Goal: Information Seeking & Learning: Compare options

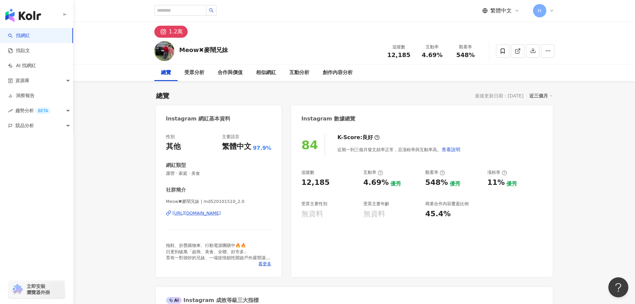
click at [295, 46] on div "Meow✖麥鬧兄妹 追蹤數 12,185 互動率 4.69% 觀看率 548%" at bounding box center [354, 51] width 427 height 26
click at [394, 236] on div "84 K-Score : 良好 近期一到三個月發文頻率正常，且漲粉率與互動率高。 查看說明 追蹤數 12,185 互動率 4.69% 優秀 觀看率 548% …" at bounding box center [421, 202] width 261 height 150
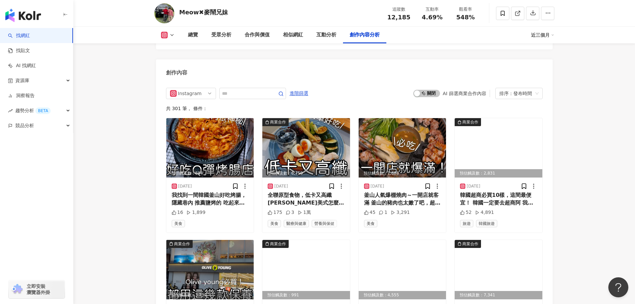
scroll to position [1766, 0]
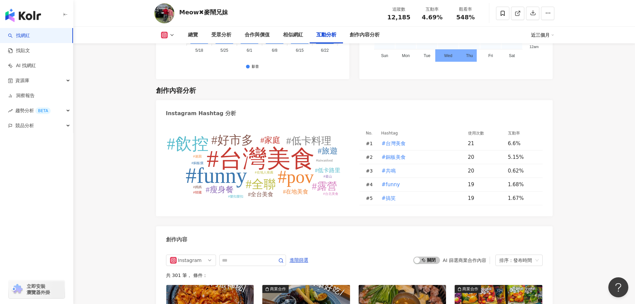
click at [239, 141] on tspan "#好市多" at bounding box center [232, 139] width 42 height 13
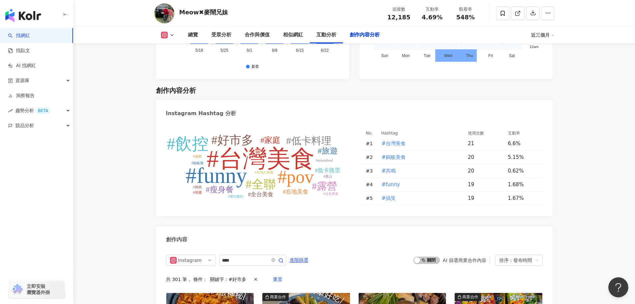
type input "****"
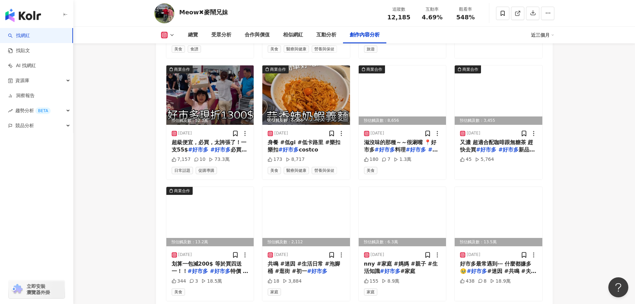
scroll to position [2154, 0]
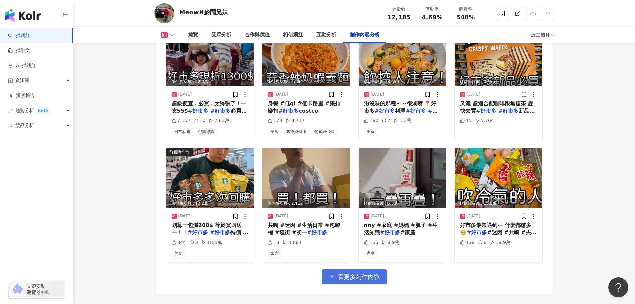
click at [383, 280] on button "看更多創作內容" at bounding box center [354, 276] width 65 height 15
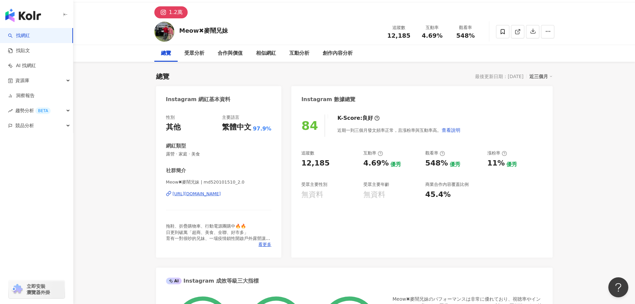
scroll to position [0, 0]
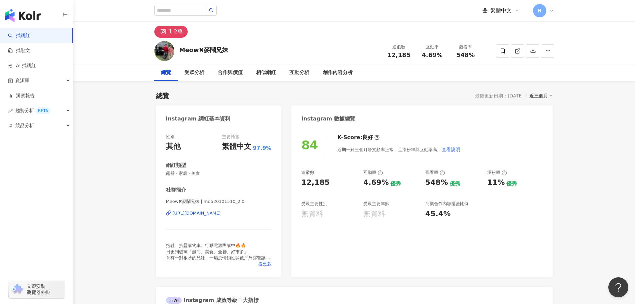
drag, startPoint x: 401, startPoint y: 249, endPoint x: 434, endPoint y: 246, distance: 33.1
click at [400, 249] on div "84 K-Score : 良好 近期一到三個月發文頻率正常，且漲粉率與互動率高。 查看說明 追蹤數 12,185 互動率 4.69% 優秀 觀看率 548% …" at bounding box center [421, 202] width 261 height 150
click at [192, 10] on input "search" at bounding box center [180, 10] width 52 height 11
drag, startPoint x: 385, startPoint y: 54, endPoint x: 470, endPoint y: 54, distance: 85.7
click at [470, 54] on div "追蹤數 12,185 互動率 4.69% 觀看率 548%" at bounding box center [432, 51] width 100 height 20
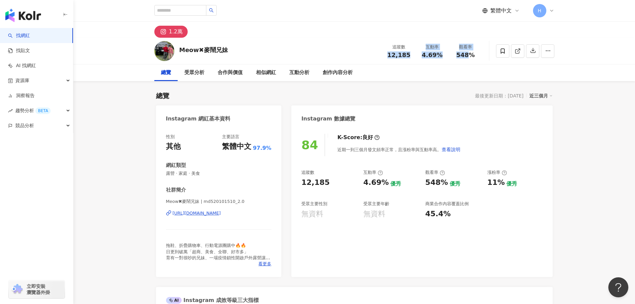
click at [471, 56] on span "548%" at bounding box center [465, 55] width 19 height 7
drag, startPoint x: 410, startPoint y: 54, endPoint x: 388, endPoint y: 56, distance: 22.5
click at [388, 56] on div "12,185" at bounding box center [398, 55] width 25 height 7
copy span "12,185"
drag, startPoint x: 421, startPoint y: 56, endPoint x: 440, endPoint y: 53, distance: 19.1
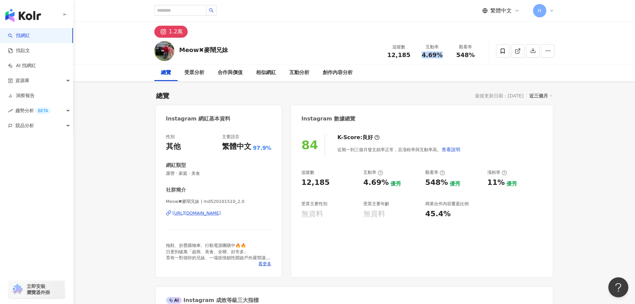
click at [440, 53] on div "4.69%" at bounding box center [432, 55] width 25 height 7
copy span "4.69%"
drag, startPoint x: 456, startPoint y: 57, endPoint x: 483, endPoint y: 55, distance: 27.0
click at [483, 55] on div "Meow✖麥鬧兄妹 追蹤數 12,185 互動率 4.69% 觀看率 548%" at bounding box center [354, 51] width 427 height 26
copy span "548%"
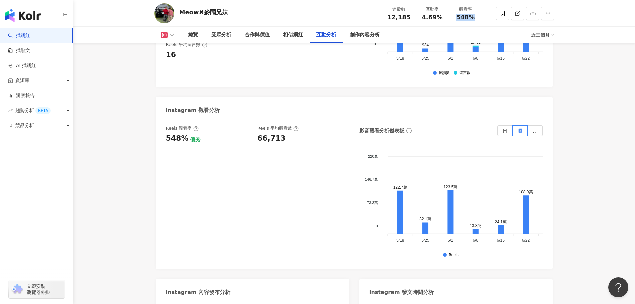
scroll to position [1366, 0]
drag, startPoint x: 254, startPoint y: 142, endPoint x: 291, endPoint y: 144, distance: 37.1
click at [291, 144] on div "Reels 觀看率 548% 優秀 Reels 平均觀看數 66,713" at bounding box center [254, 135] width 176 height 18
click at [291, 144] on div "66,713" at bounding box center [299, 139] width 85 height 10
drag, startPoint x: 280, startPoint y: 140, endPoint x: 257, endPoint y: 139, distance: 22.3
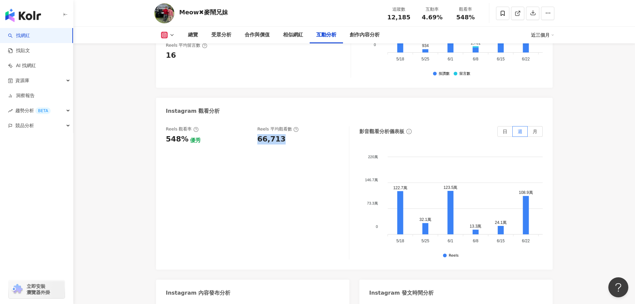
click at [257, 139] on div "66,713" at bounding box center [271, 139] width 28 height 10
copy div "66,713"
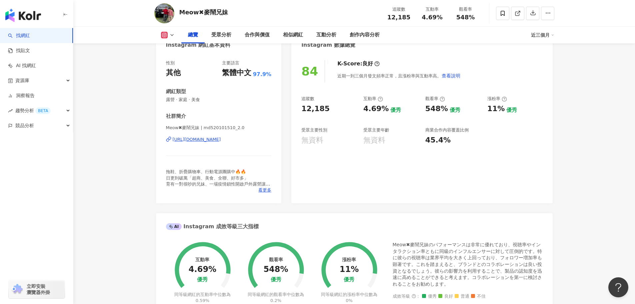
scroll to position [0, 0]
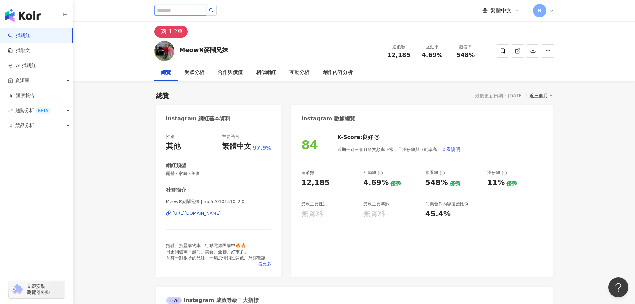
click at [204, 7] on input "search" at bounding box center [180, 10] width 52 height 11
click at [204, 13] on input "search" at bounding box center [180, 10] width 52 height 11
paste input "*********"
type input "*********"
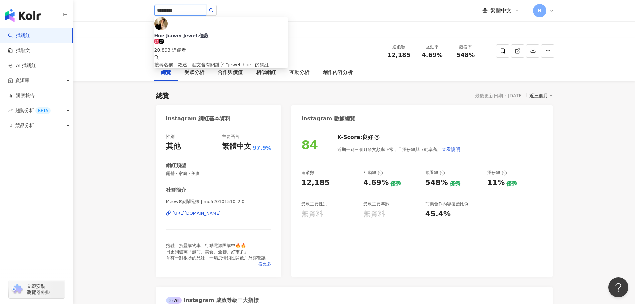
click at [232, 39] on div "20,893 追蹤者" at bounding box center [220, 46] width 133 height 15
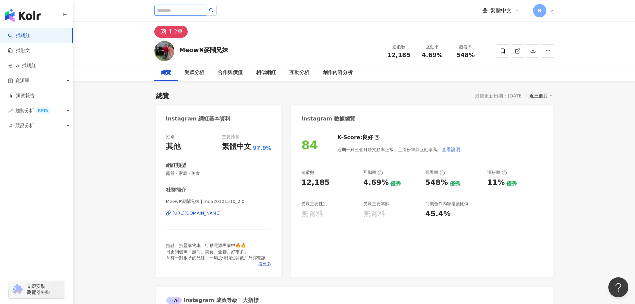
paste input "********"
click at [206, 10] on input "search" at bounding box center [180, 10] width 52 height 11
type input "********"
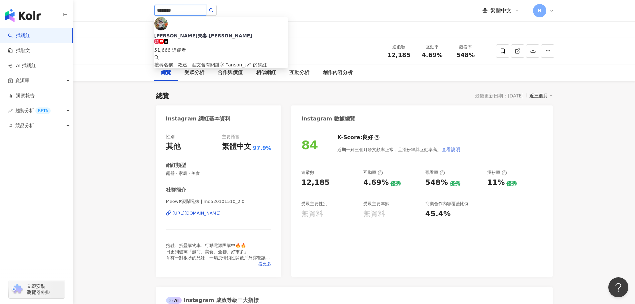
click at [224, 39] on div "51,666 追蹤者" at bounding box center [220, 46] width 133 height 15
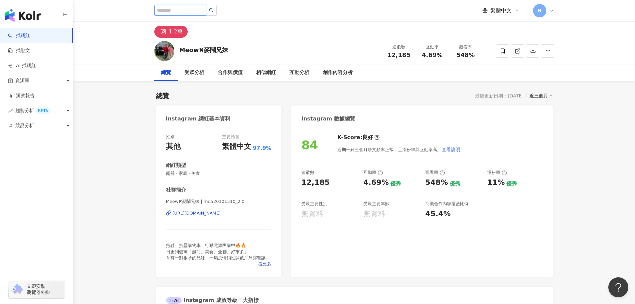
click at [170, 14] on input "search" at bounding box center [180, 10] width 52 height 11
click at [171, 12] on input "search" at bounding box center [180, 10] width 52 height 11
click at [185, 11] on input "search" at bounding box center [180, 10] width 52 height 11
paste input "**********"
type input "**********"
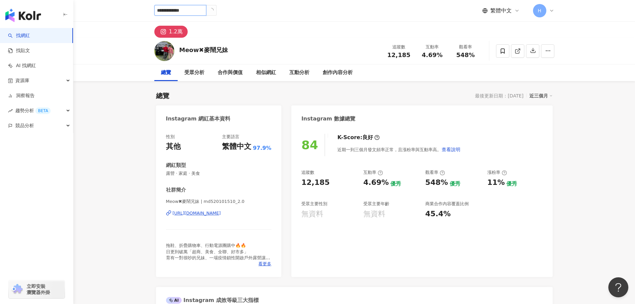
click at [215, 10] on icon "loading" at bounding box center [211, 10] width 7 height 7
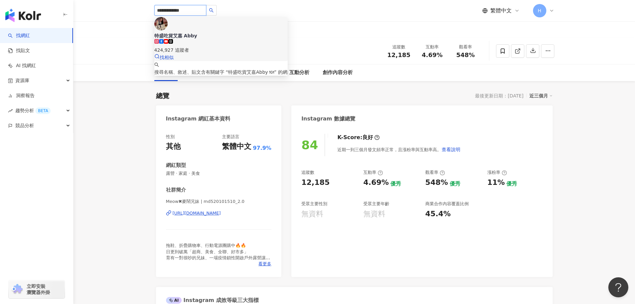
click at [203, 32] on div "特盛吃貨艾嘉 Abby" at bounding box center [220, 35] width 133 height 7
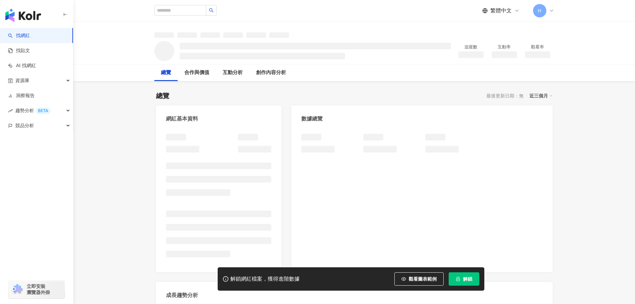
click at [474, 281] on button "解鎖" at bounding box center [464, 278] width 31 height 13
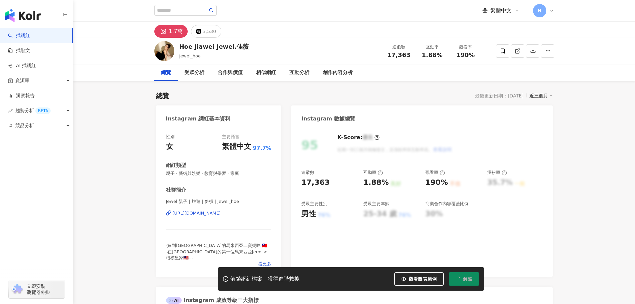
click at [468, 284] on button "解鎖" at bounding box center [464, 278] width 31 height 13
click at [457, 56] on div "190%" at bounding box center [465, 55] width 25 height 7
click at [475, 56] on div "190%" at bounding box center [465, 55] width 25 height 7
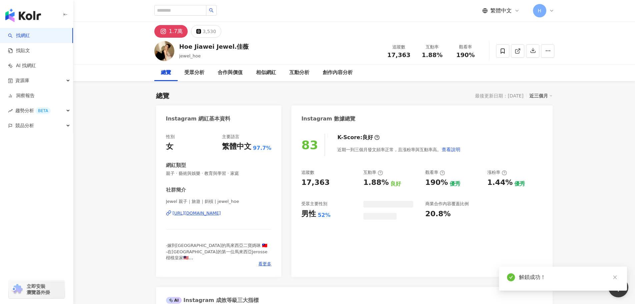
drag, startPoint x: 413, startPoint y: 56, endPoint x: 441, endPoint y: 54, distance: 28.0
click at [441, 54] on div "追蹤數 17,363 互動率 1.88% 觀看率 190%" at bounding box center [432, 51] width 100 height 20
click at [441, 55] on span "1.88%" at bounding box center [432, 55] width 21 height 7
click at [444, 57] on div "1.88%" at bounding box center [432, 55] width 25 height 7
click at [421, 56] on div "1.88%" at bounding box center [432, 55] width 25 height 7
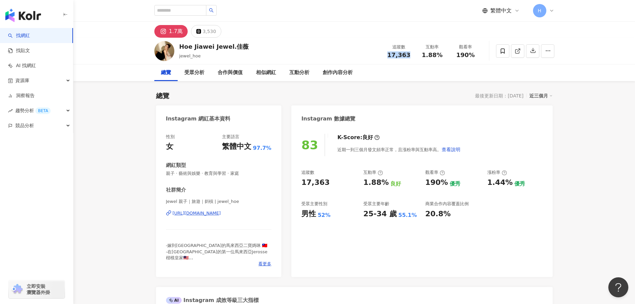
drag, startPoint x: 409, startPoint y: 55, endPoint x: 389, endPoint y: 56, distance: 20.7
click at [389, 56] on div "17,363" at bounding box center [398, 55] width 25 height 7
copy span "17,363"
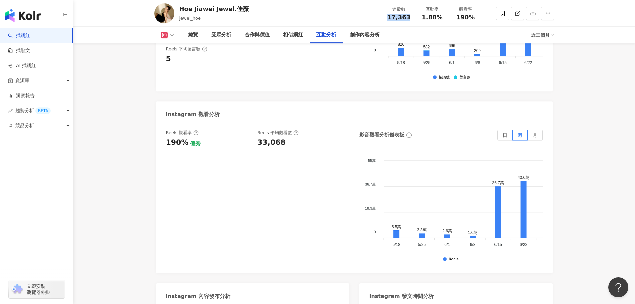
scroll to position [1500, 0]
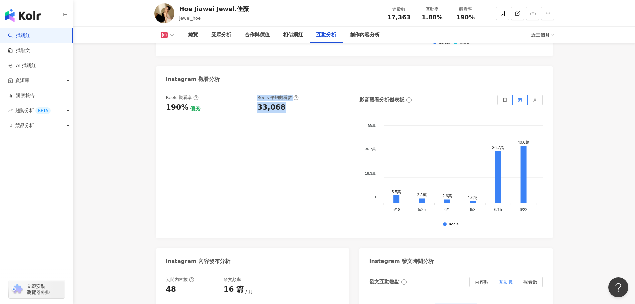
drag, startPoint x: 252, startPoint y: 100, endPoint x: 299, endPoint y: 101, distance: 47.3
click at [299, 101] on div "Reels 觀看率 190% 優秀 Reels 平均觀看數 33,068" at bounding box center [254, 104] width 176 height 18
click at [299, 102] on div "33,068" at bounding box center [299, 107] width 85 height 10
drag, startPoint x: 284, startPoint y: 101, endPoint x: 254, endPoint y: 102, distance: 30.3
click at [254, 102] on div "Reels 觀看率 190% 優秀 Reels 平均觀看數 33,068" at bounding box center [254, 104] width 176 height 18
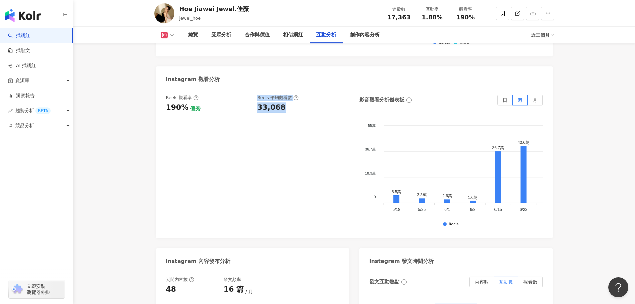
click at [257, 103] on div "Reels 觀看率 190% 優秀 Reels 平均觀看數 33,068" at bounding box center [254, 104] width 176 height 18
drag, startPoint x: 280, startPoint y: 102, endPoint x: 257, endPoint y: 102, distance: 23.0
click at [257, 102] on div "33,068" at bounding box center [271, 107] width 28 height 10
copy div "33,068"
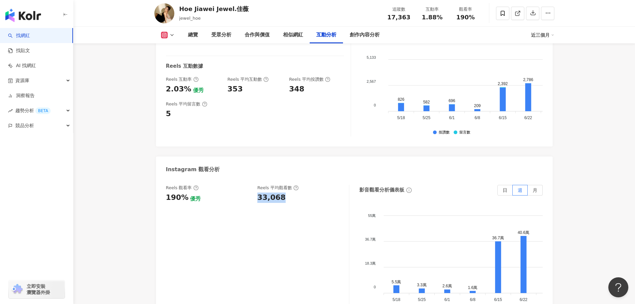
scroll to position [1310, 0]
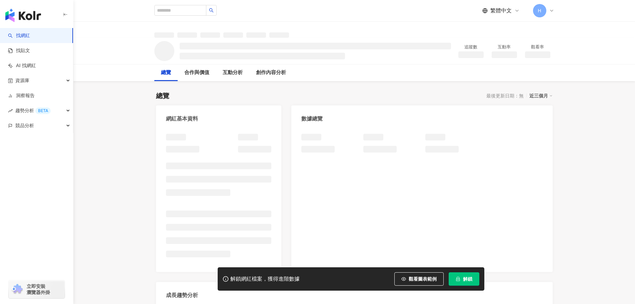
click at [462, 275] on button "解鎖" at bounding box center [464, 278] width 31 height 13
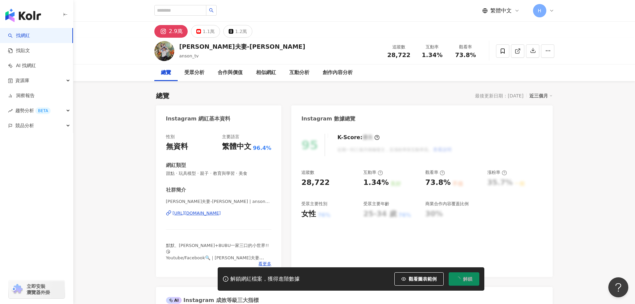
drag, startPoint x: 389, startPoint y: 54, endPoint x: 407, endPoint y: 56, distance: 18.4
click at [407, 56] on div "28,722" at bounding box center [398, 55] width 25 height 7
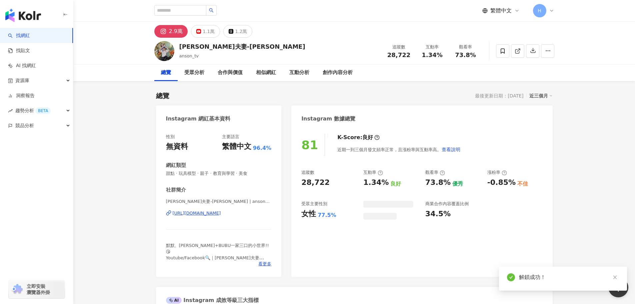
click at [417, 58] on div "互動率 1.34%" at bounding box center [432, 51] width 33 height 14
drag, startPoint x: 407, startPoint y: 55, endPoint x: 389, endPoint y: 55, distance: 18.3
click at [389, 55] on div "28,722" at bounding box center [398, 55] width 25 height 7
copy span "28,722"
drag, startPoint x: 423, startPoint y: 53, endPoint x: 445, endPoint y: 56, distance: 22.5
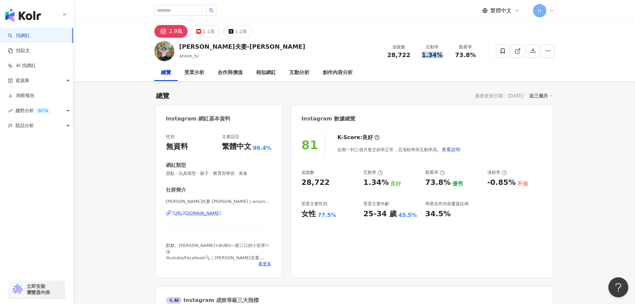
click at [445, 56] on div "互動率 1.34%" at bounding box center [432, 51] width 33 height 14
copy span "1.34%"
click at [433, 50] on div "互動率" at bounding box center [432, 47] width 25 height 7
drag, startPoint x: 454, startPoint y: 54, endPoint x: 478, endPoint y: 54, distance: 24.3
click at [478, 54] on div "觀看率 73.8%" at bounding box center [465, 51] width 33 height 14
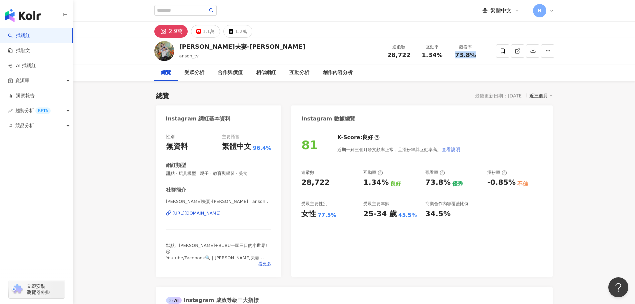
copy span "73.8%"
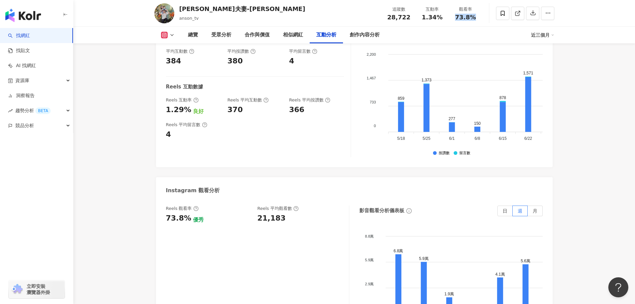
scroll to position [1466, 0]
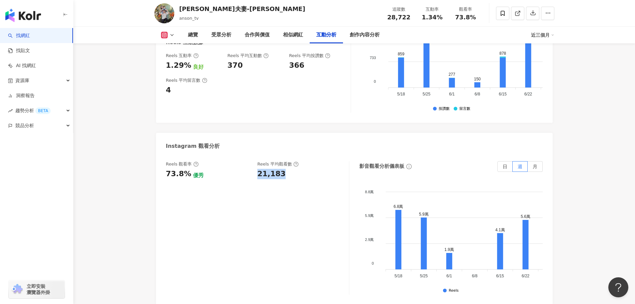
drag, startPoint x: 290, startPoint y: 155, endPoint x: 257, endPoint y: 154, distance: 32.7
click at [257, 161] on div "Reels 觀看率 73.8% 優秀 Reels 平均觀看數 21,183" at bounding box center [254, 170] width 176 height 18
copy div "21,183"
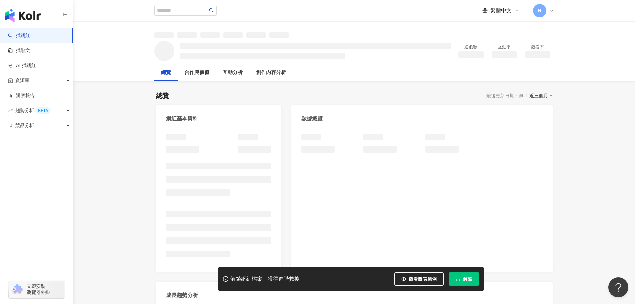
click at [471, 281] on span "解鎖" at bounding box center [467, 278] width 9 height 5
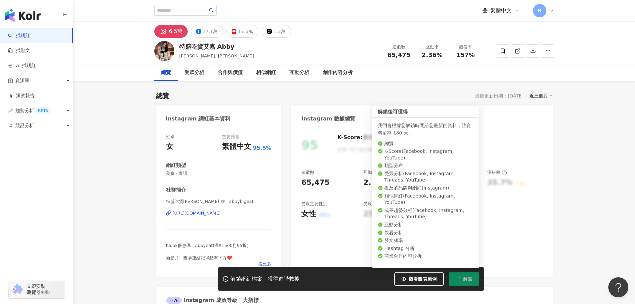
drag, startPoint x: 420, startPoint y: 54, endPoint x: 446, endPoint y: 54, distance: 25.7
click at [446, 54] on div "互動率 2.36%" at bounding box center [432, 51] width 33 height 14
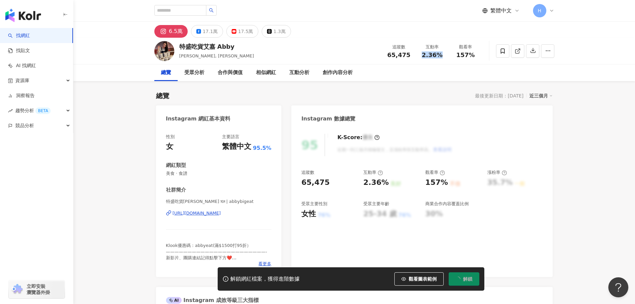
click at [474, 56] on div "觀看率 157%" at bounding box center [465, 51] width 33 height 14
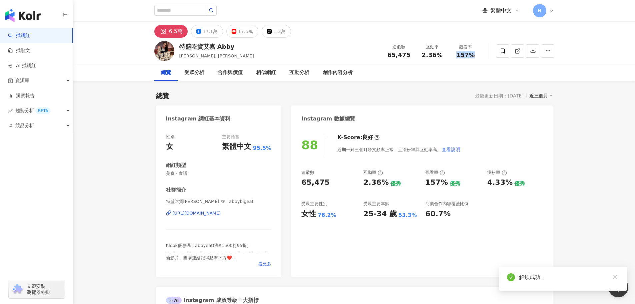
click at [438, 60] on div "追蹤數 65,475 互動率 2.36% 觀看率 157%" at bounding box center [432, 51] width 100 height 20
click at [420, 56] on div "2.36%" at bounding box center [432, 55] width 25 height 7
click at [454, 54] on div "157%" at bounding box center [465, 55] width 25 height 7
drag, startPoint x: 407, startPoint y: 55, endPoint x: 384, endPoint y: 57, distance: 23.4
click at [384, 57] on div "追蹤數 65,475" at bounding box center [398, 51] width 33 height 14
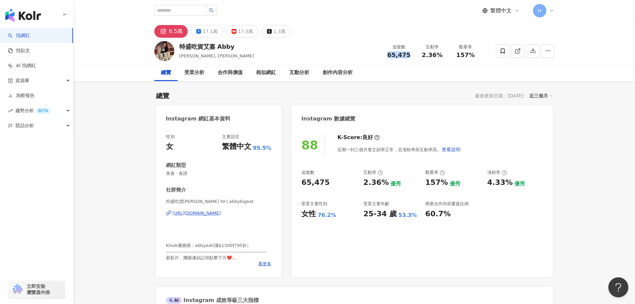
copy span "65,475"
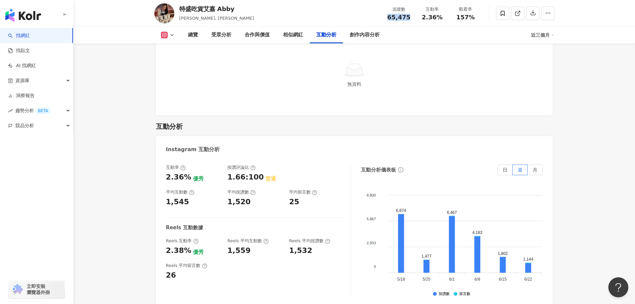
scroll to position [1533, 0]
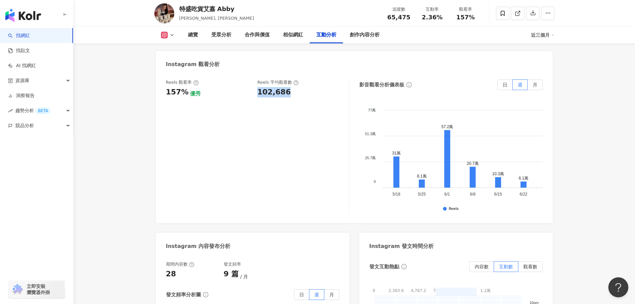
drag, startPoint x: 281, startPoint y: 67, endPoint x: 288, endPoint y: 70, distance: 7.4
click at [288, 87] on div "102,686" at bounding box center [299, 92] width 85 height 10
copy div "102,686"
